Goal: Information Seeking & Learning: Learn about a topic

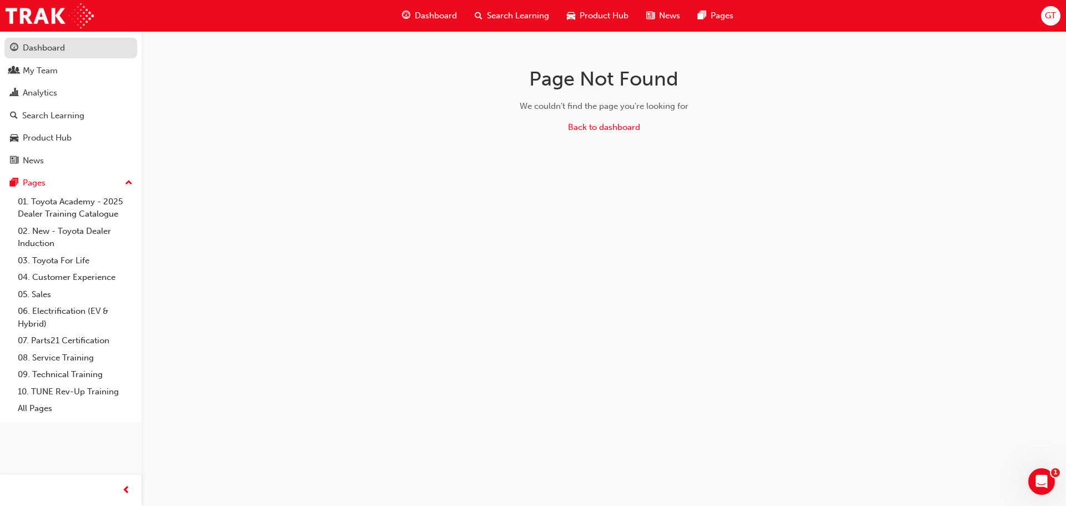
click at [37, 48] on div "Dashboard" at bounding box center [44, 48] width 42 height 13
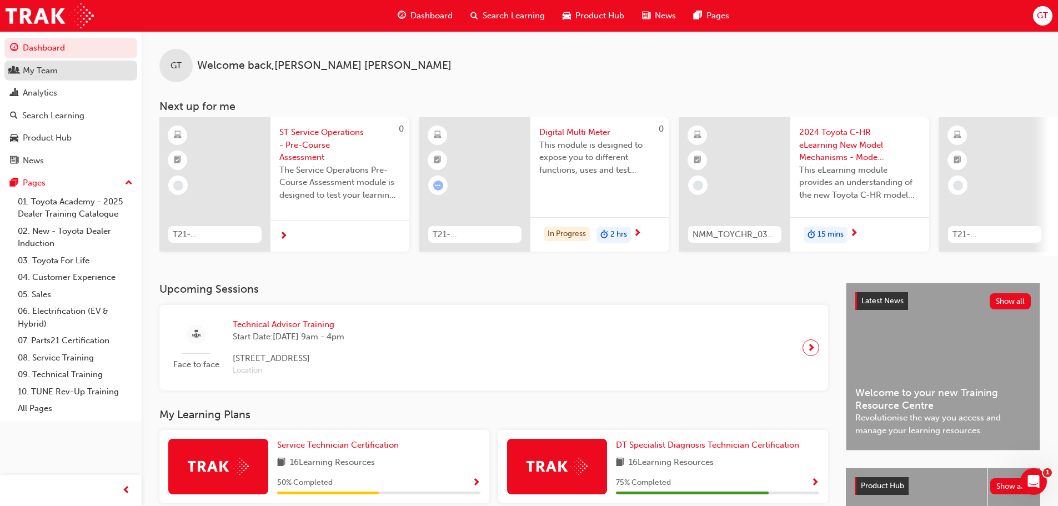
click at [37, 67] on div "My Team" at bounding box center [40, 70] width 35 height 13
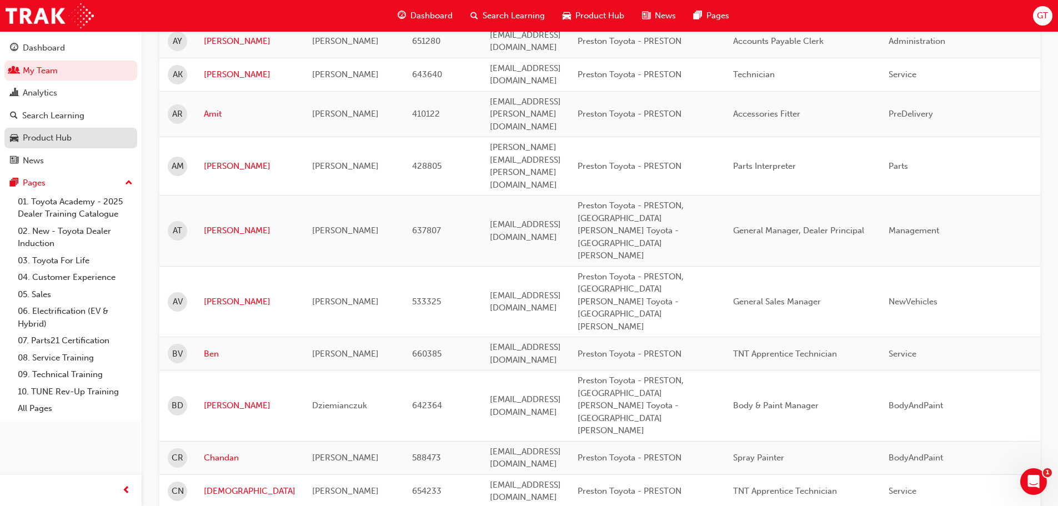
scroll to position [56, 0]
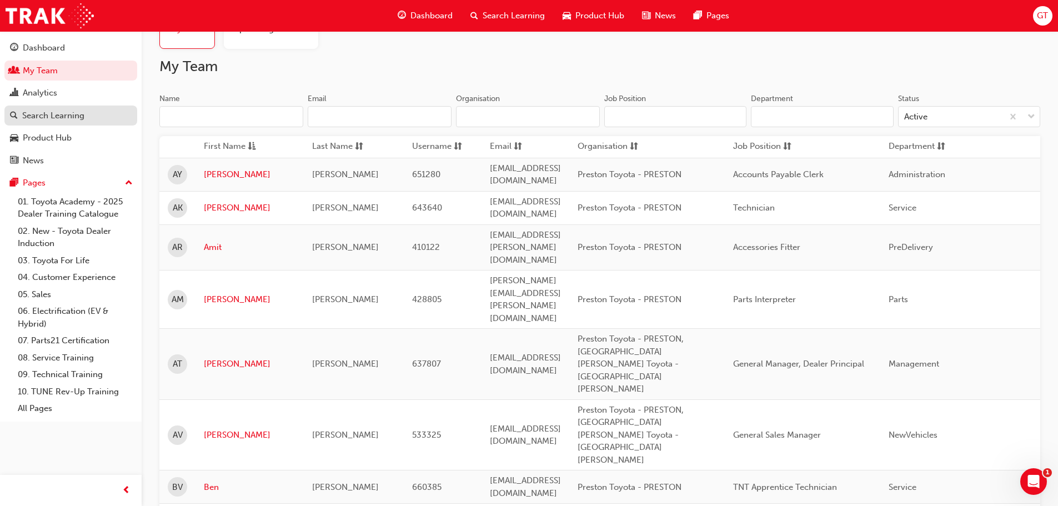
click at [40, 117] on div "Search Learning" at bounding box center [53, 115] width 62 height 13
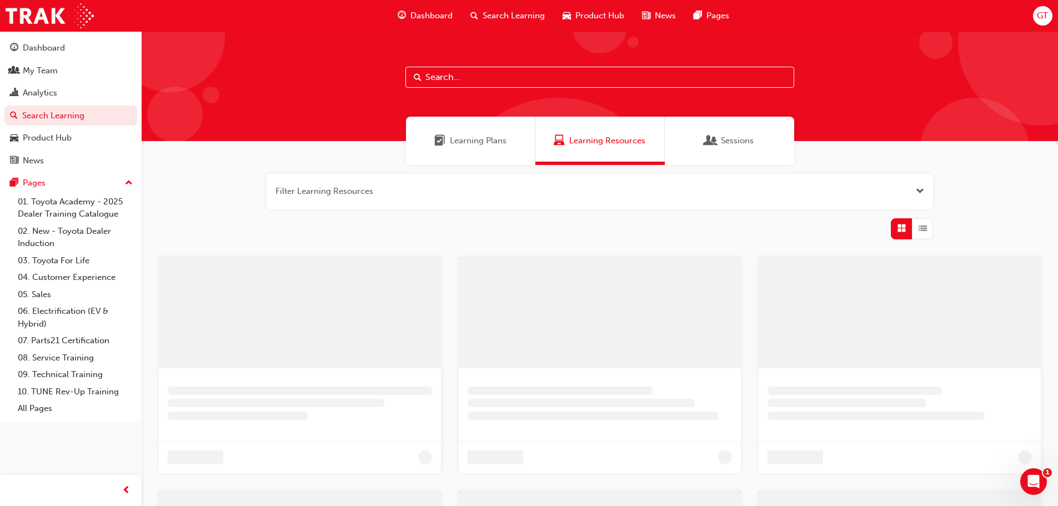
click at [429, 73] on input "text" at bounding box center [599, 77] width 389 height 21
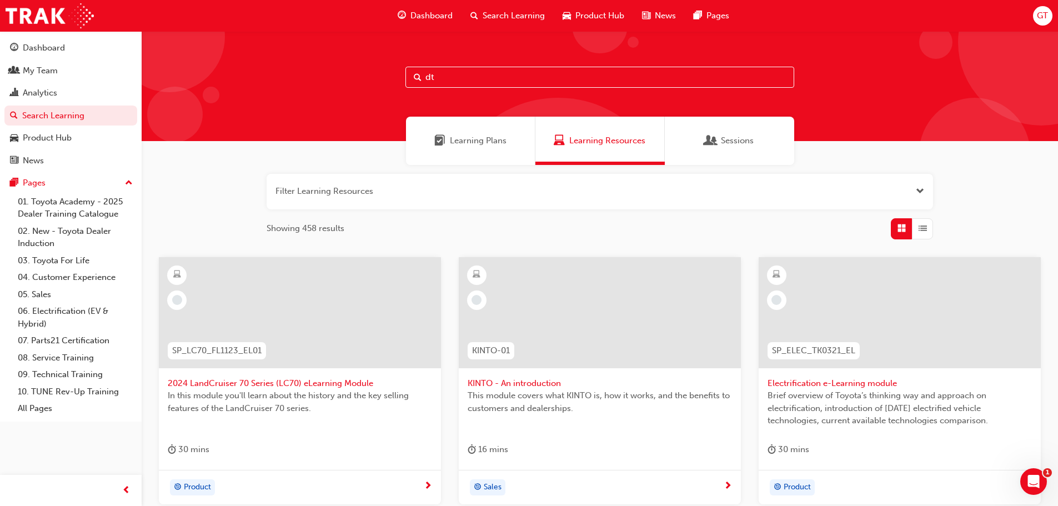
type input "dt"
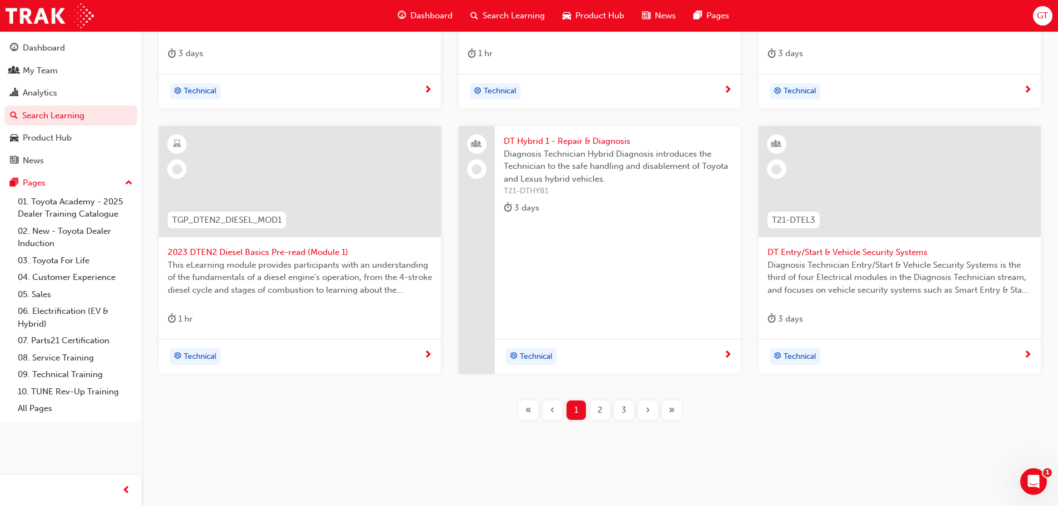
scroll to position [400, 0]
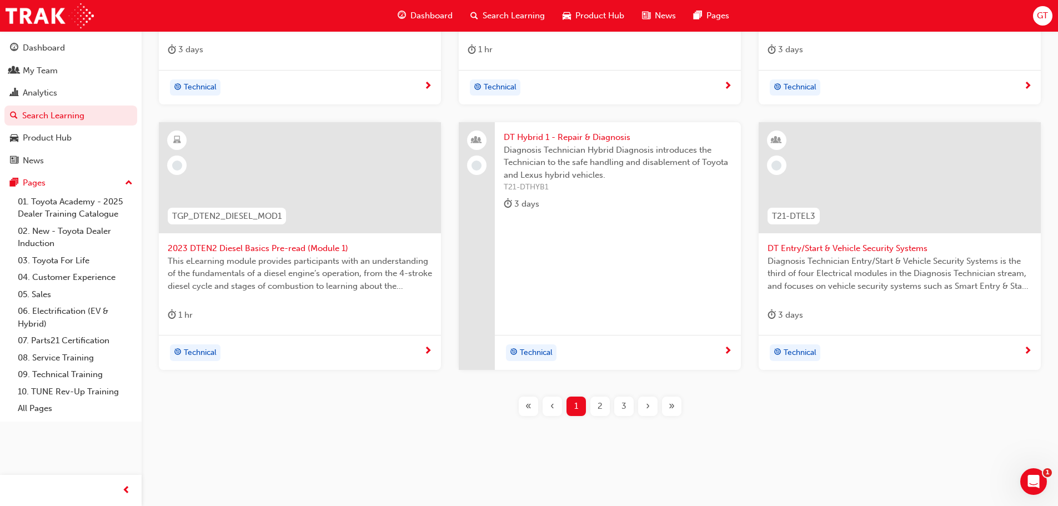
click at [598, 408] on span "2" at bounding box center [600, 406] width 5 height 13
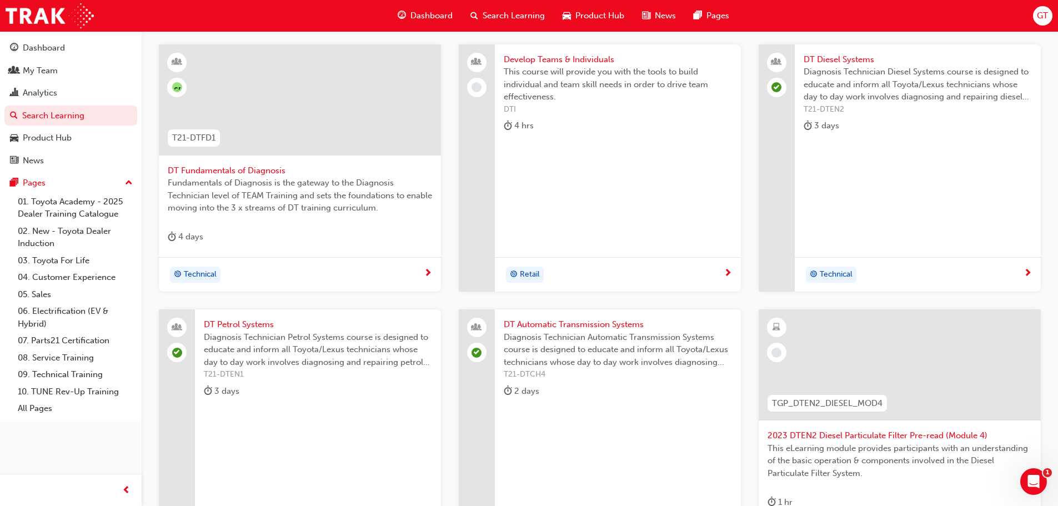
scroll to position [178, 0]
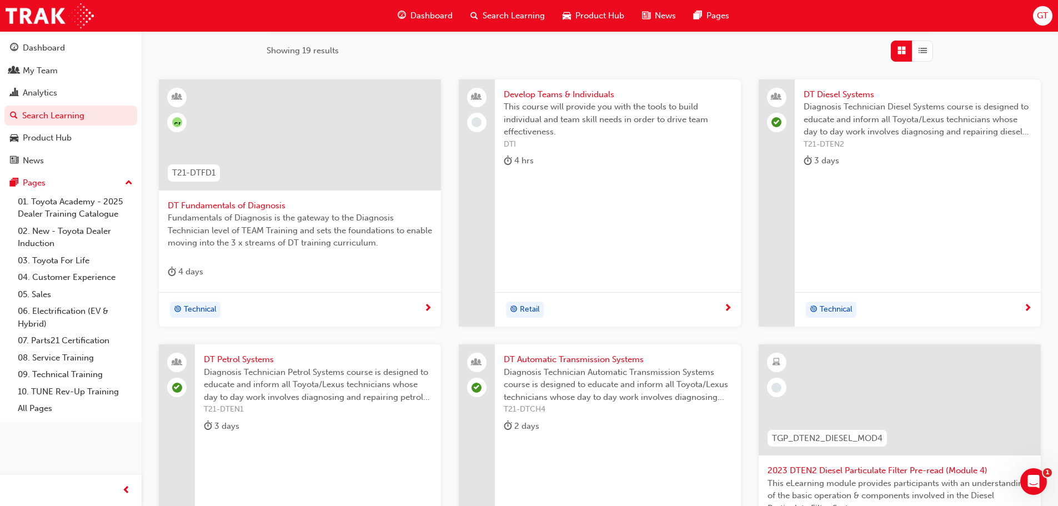
click at [844, 86] on div "DT Diesel Systems Diagnosis Technician Diesel Systems course is designed to edu…" at bounding box center [918, 130] width 246 height 102
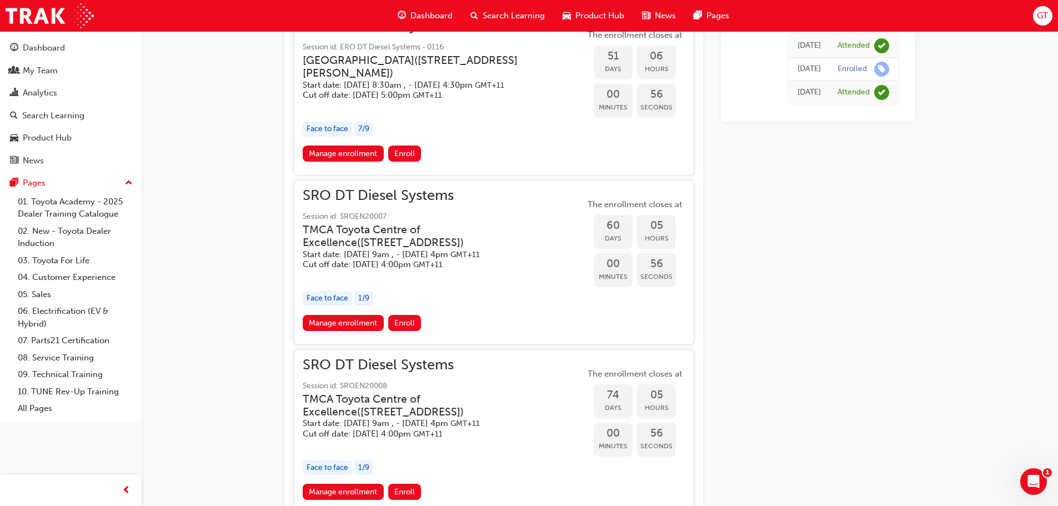
scroll to position [1144, 0]
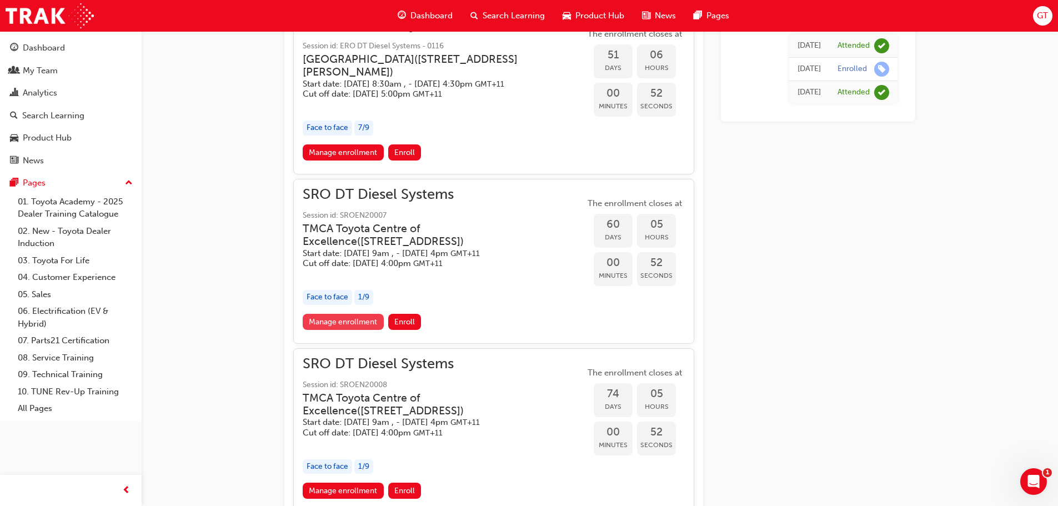
click at [365, 330] on link "Manage enrollment" at bounding box center [343, 322] width 81 height 16
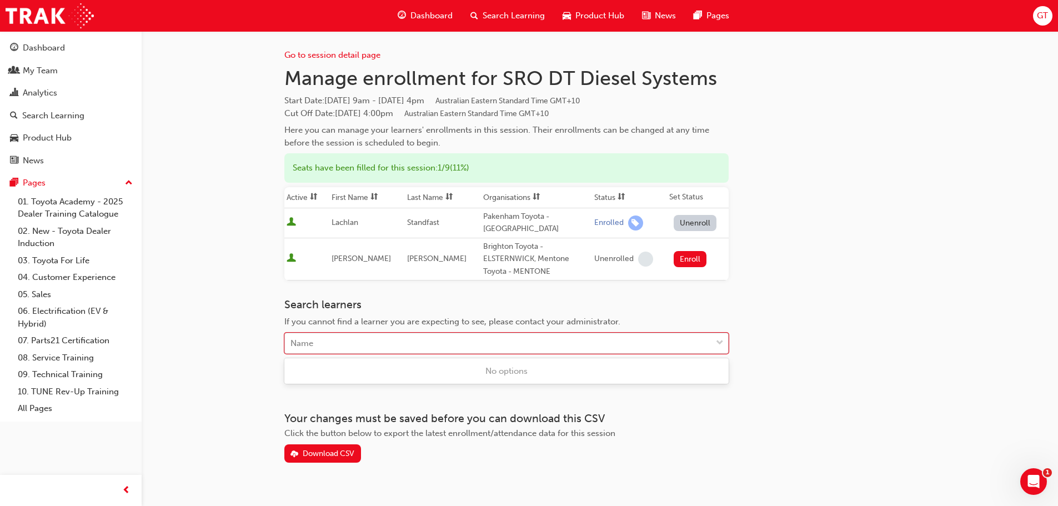
click at [500, 346] on div "Name" at bounding box center [498, 343] width 427 height 19
type input "blai"
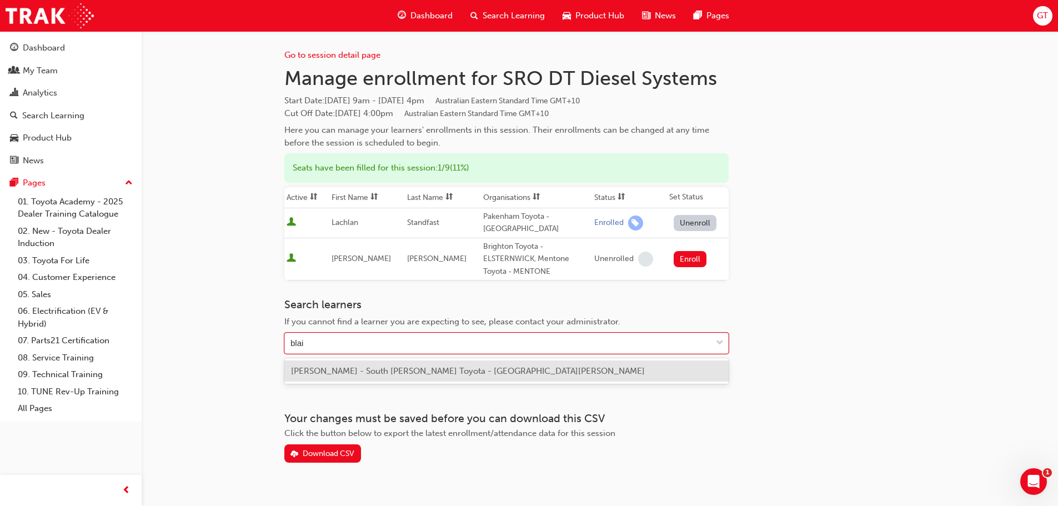
click at [364, 370] on span "[PERSON_NAME] - South [PERSON_NAME] Toyota - [GEOGRAPHIC_DATA][PERSON_NAME]" at bounding box center [468, 371] width 354 height 10
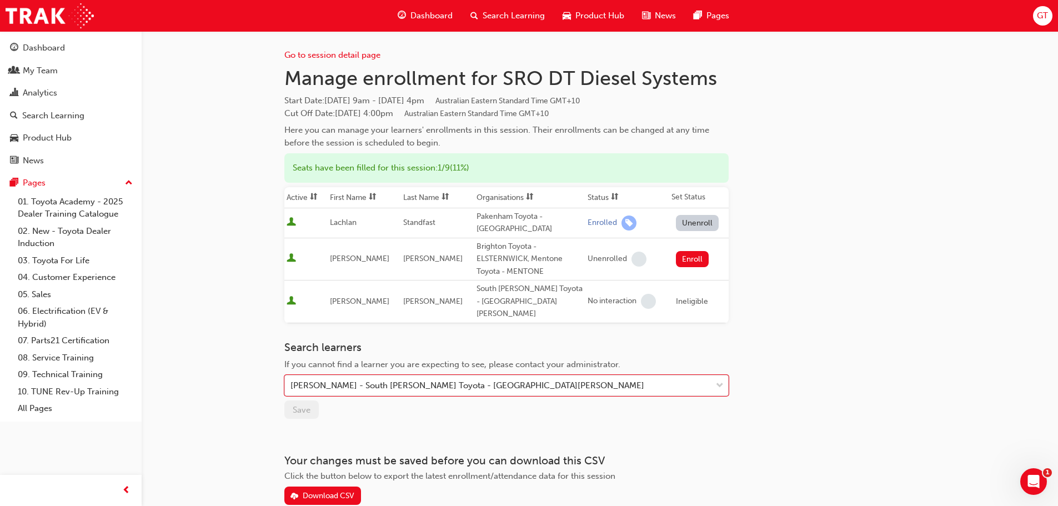
click at [690, 295] on div "Ineligible" at bounding box center [692, 301] width 32 height 13
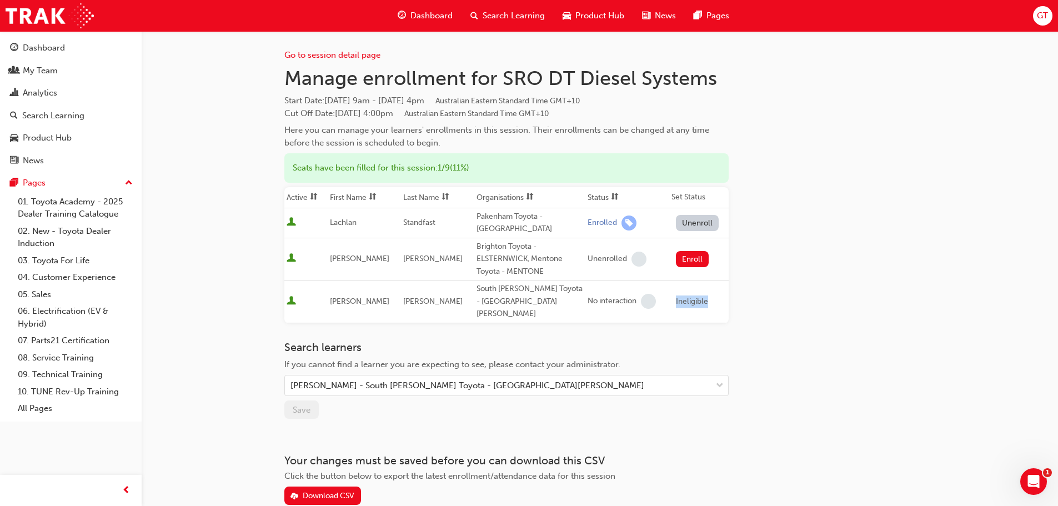
click at [690, 295] on div "Ineligible" at bounding box center [692, 301] width 32 height 13
drag, startPoint x: 690, startPoint y: 294, endPoint x: 698, endPoint y: 296, distance: 8.5
click at [698, 296] on div "Ineligible" at bounding box center [692, 301] width 32 height 13
click at [245, 287] on div "Go to session detail page Manage enrollment for SRO DT Diesel Systems Start Dat…" at bounding box center [529, 284] width 1058 height 568
click at [74, 374] on link "09. Technical Training" at bounding box center [75, 374] width 124 height 17
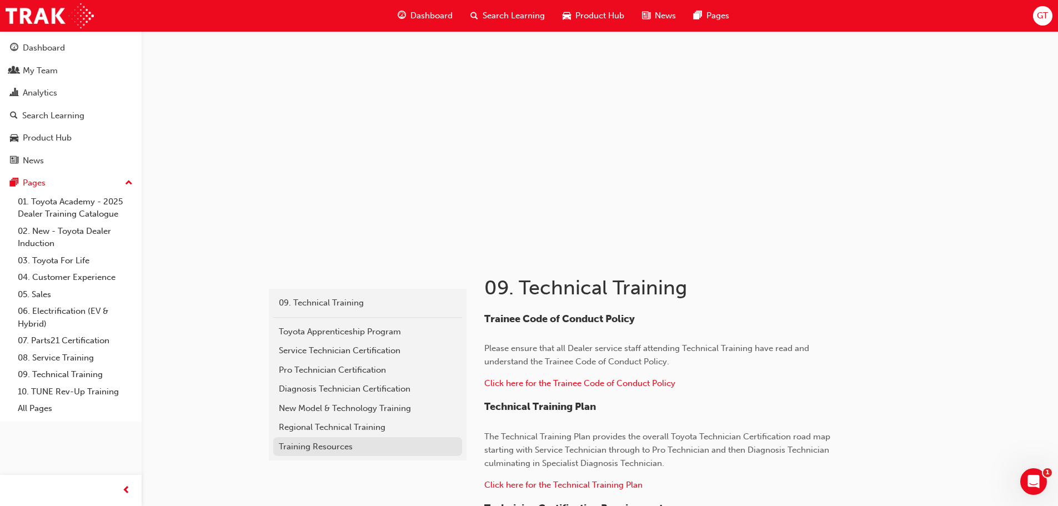
click at [333, 443] on div "Training Resources" at bounding box center [368, 446] width 178 height 13
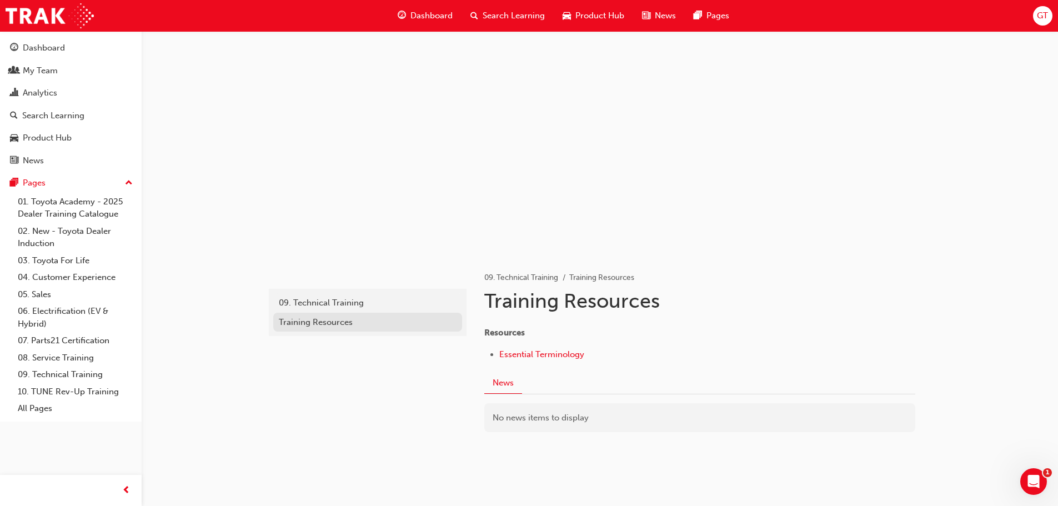
click at [337, 322] on div "Training Resources" at bounding box center [368, 322] width 178 height 13
click at [84, 377] on link "09. Technical Training" at bounding box center [75, 374] width 124 height 17
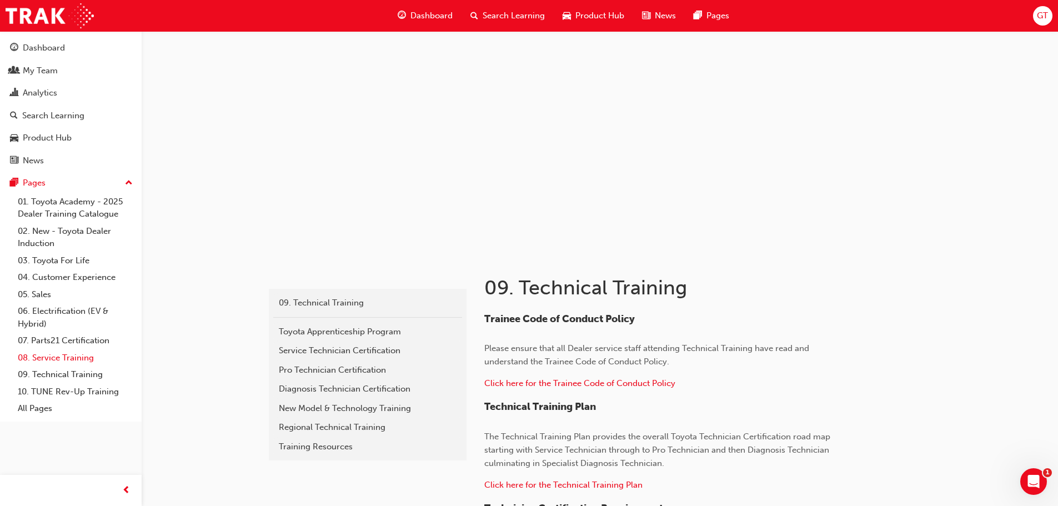
click at [69, 359] on link "08. Service Training" at bounding box center [75, 357] width 124 height 17
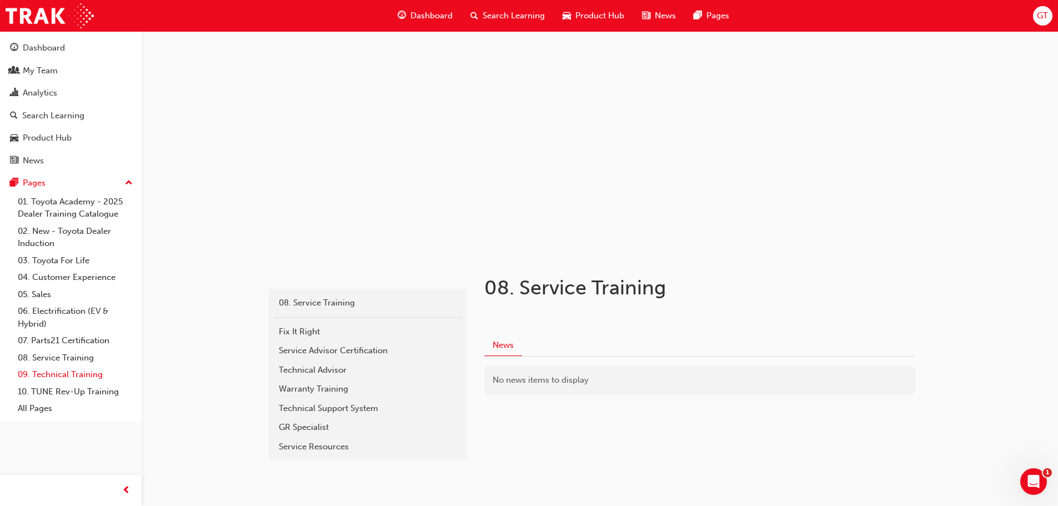
click at [63, 376] on link "09. Technical Training" at bounding box center [75, 374] width 124 height 17
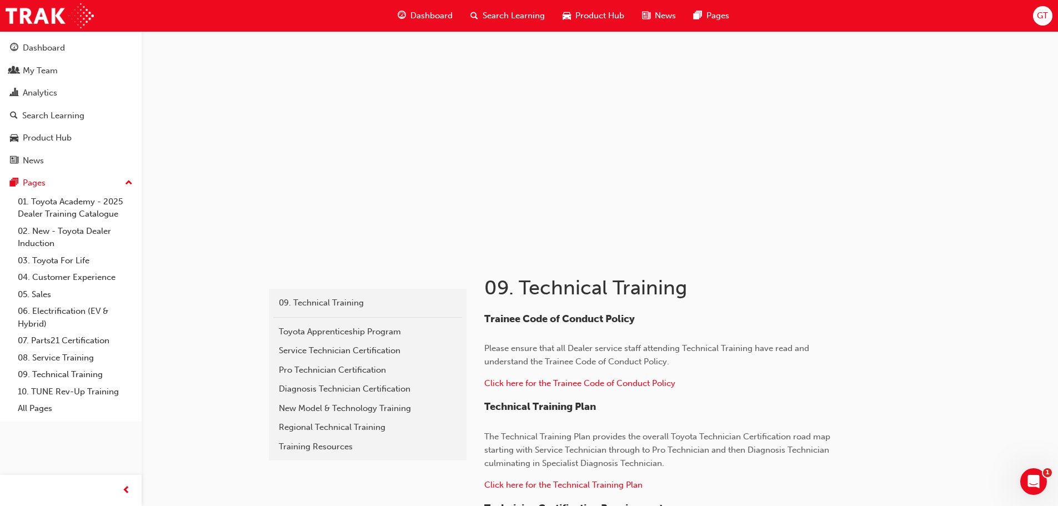
click at [326, 428] on div "Regional Technical Training" at bounding box center [368, 427] width 178 height 13
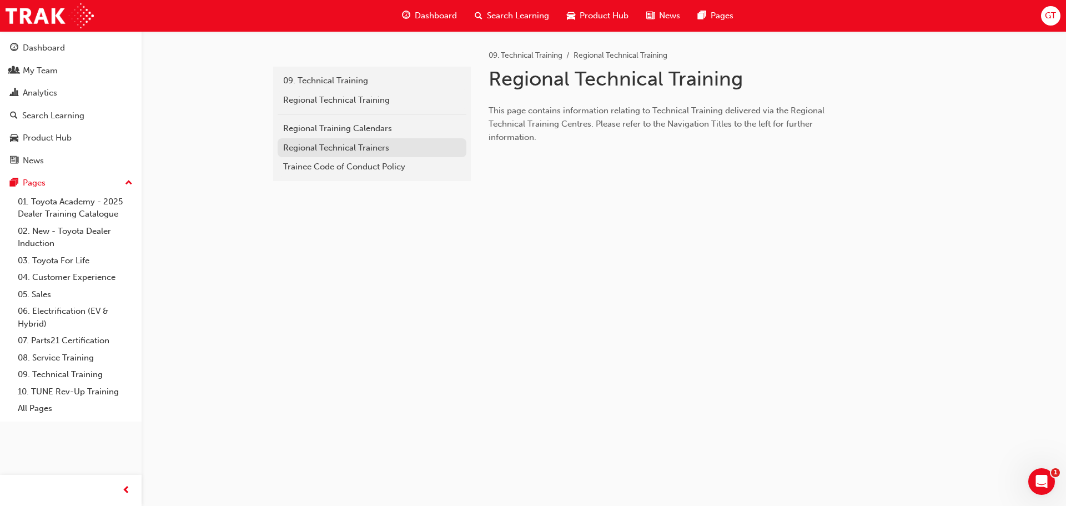
click at [368, 149] on div "Regional Technical Trainers" at bounding box center [372, 148] width 178 height 13
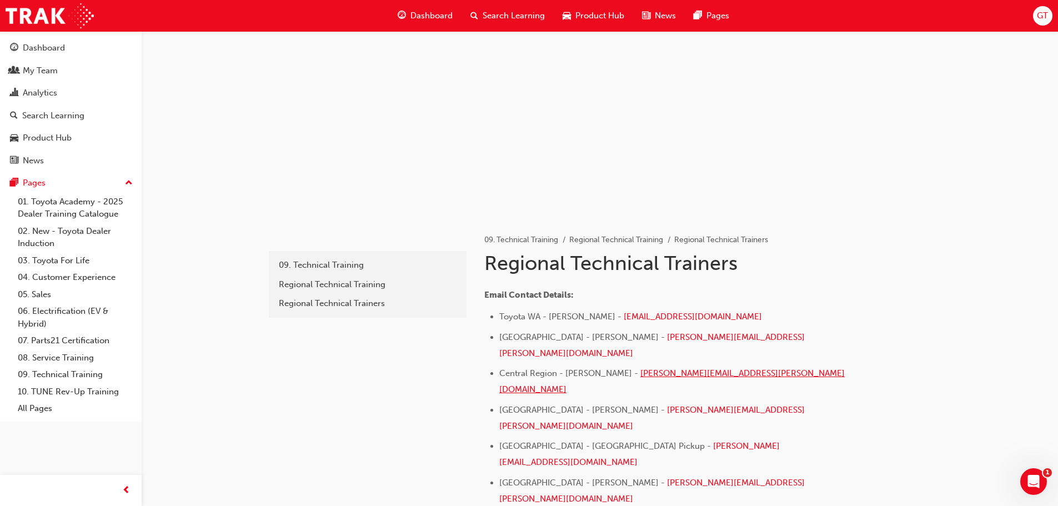
scroll to position [111, 0]
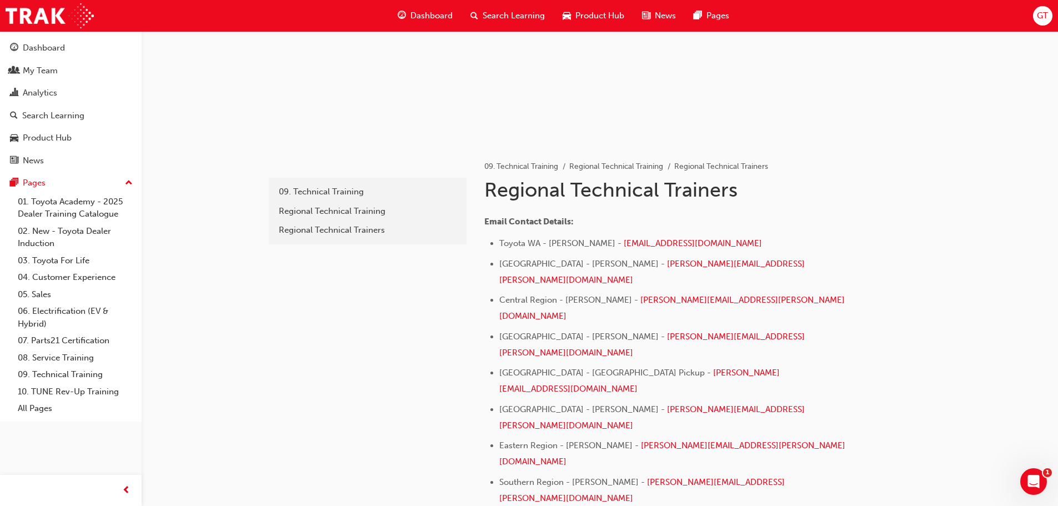
click at [359, 366] on div "technical-trainers 09. Technical Training Regional Technical Training Regional …" at bounding box center [367, 394] width 200 height 505
click at [43, 117] on div "Search Learning" at bounding box center [53, 115] width 62 height 13
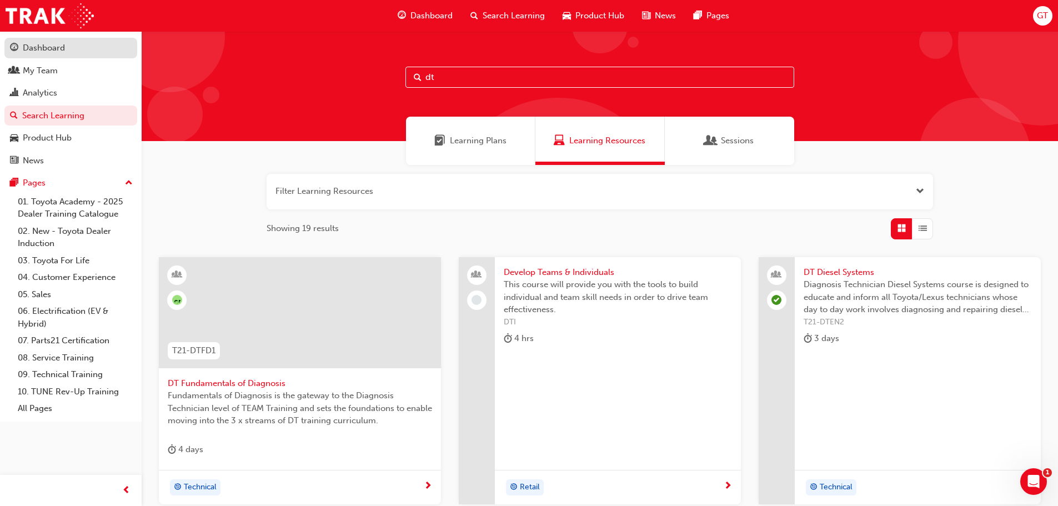
click at [56, 43] on div "Dashboard" at bounding box center [44, 48] width 42 height 13
